Goal: Information Seeking & Learning: Learn about a topic

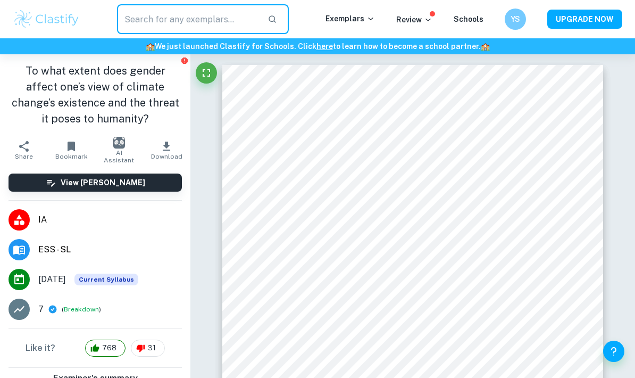
scroll to position [379, 0]
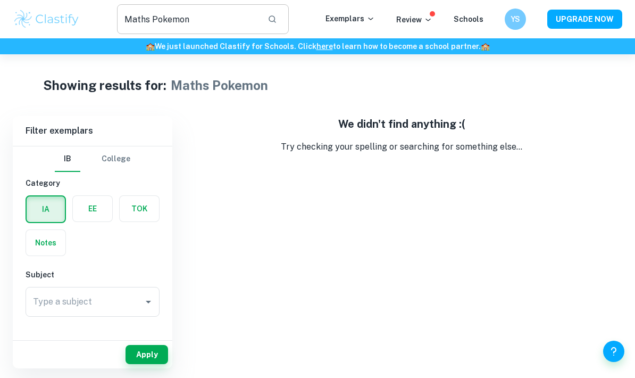
click at [222, 19] on input "Maths Pokemon" at bounding box center [188, 19] width 142 height 30
click at [222, 15] on input "Maths nintendo" at bounding box center [188, 19] width 142 height 30
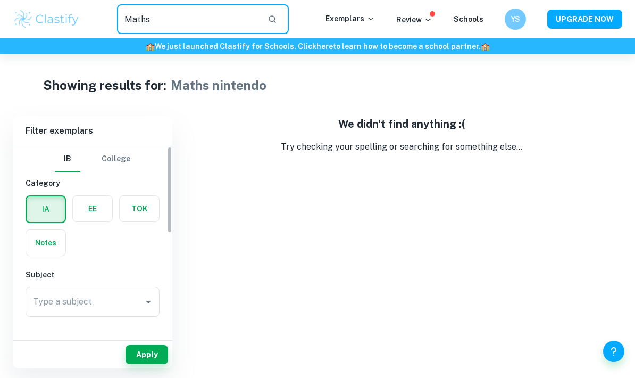
type input "Maths"
click at [53, 204] on label "button" at bounding box center [46, 209] width 38 height 26
click at [0, 0] on input "radio" at bounding box center [0, 0] width 0 height 0
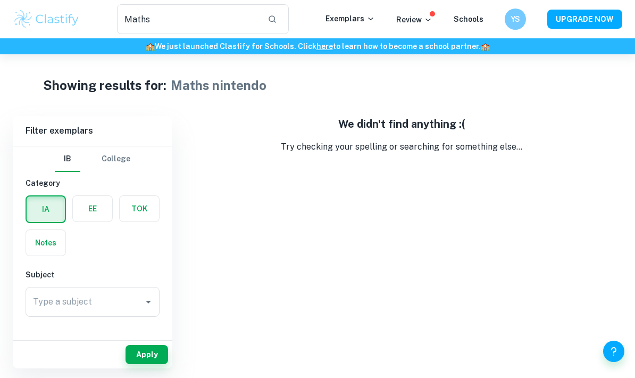
click at [106, 212] on label "button" at bounding box center [92, 209] width 39 height 26
click at [0, 0] on input "radio" at bounding box center [0, 0] width 0 height 0
click at [41, 205] on label "button" at bounding box center [45, 209] width 39 height 26
click at [0, 0] on input "radio" at bounding box center [0, 0] width 0 height 0
click at [281, 22] on button "button" at bounding box center [272, 19] width 18 height 18
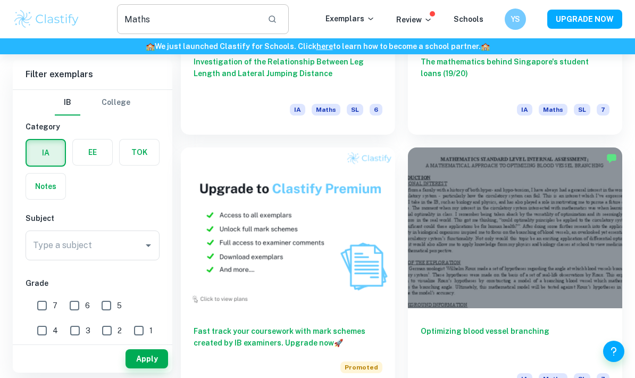
scroll to position [792, 0]
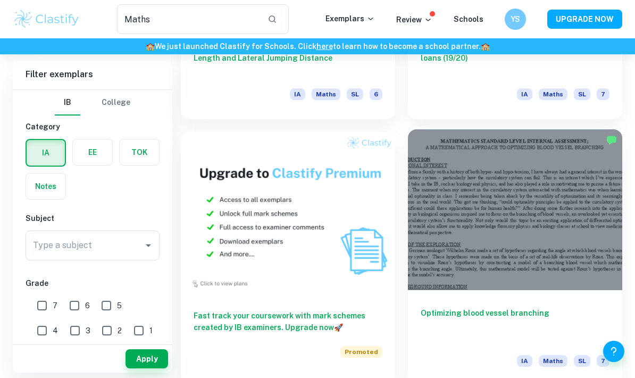
click at [594, 196] on div at bounding box center [515, 209] width 214 height 161
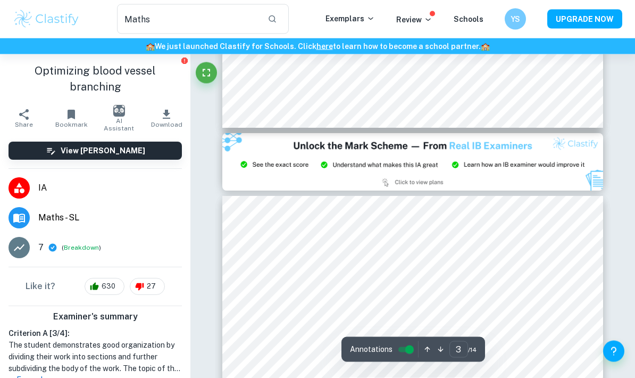
scroll to position [1083, 0]
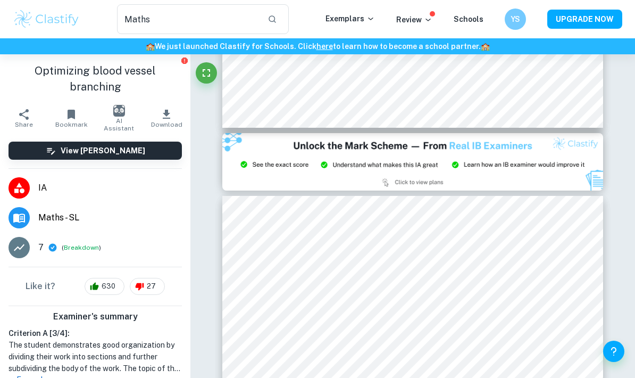
type input "2"
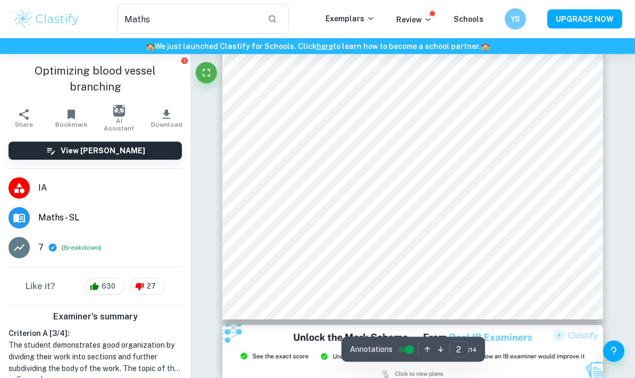
scroll to position [889, 0]
